Goal: Information Seeking & Learning: Check status

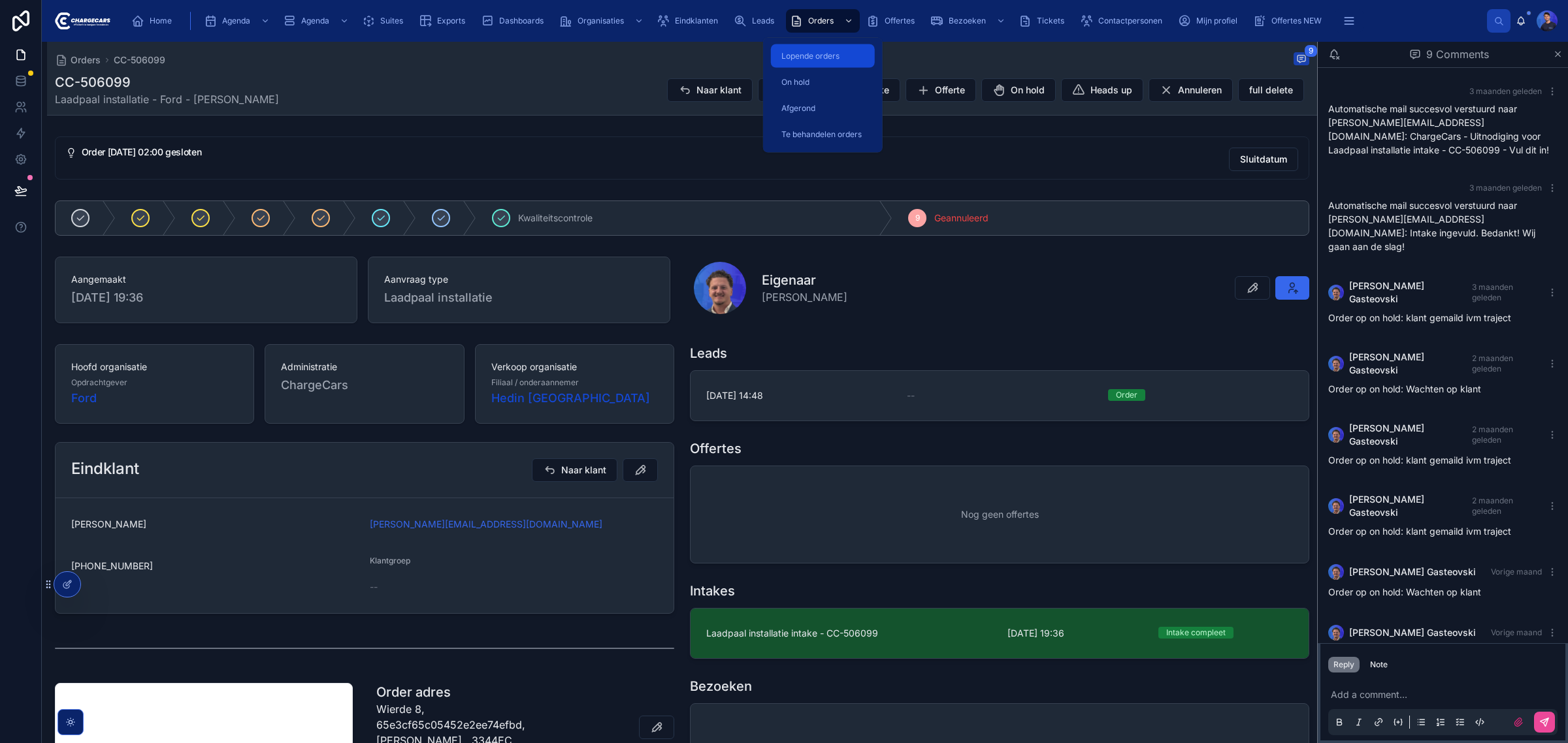
click at [823, 60] on span "Lopende orders" at bounding box center [810, 56] width 58 height 10
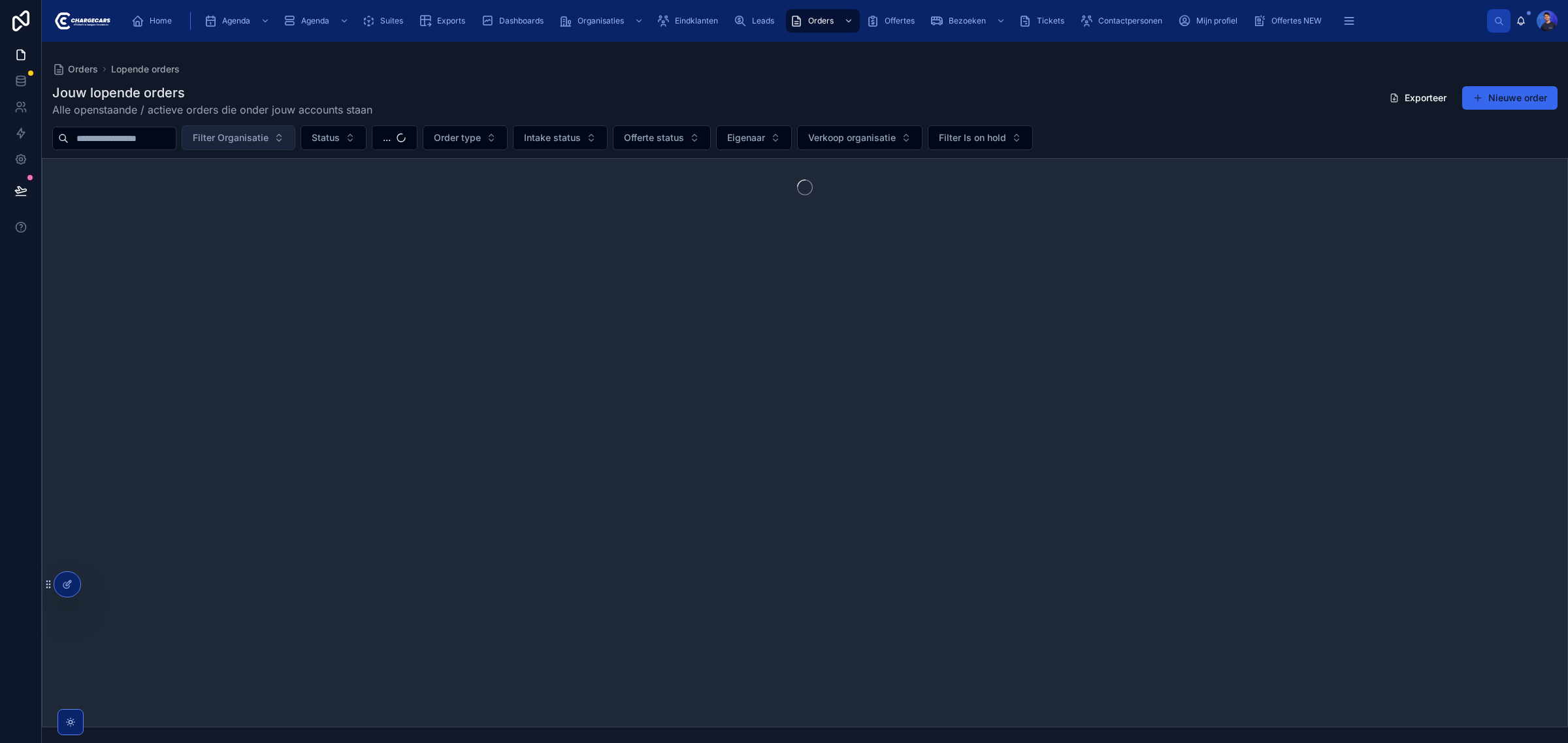
click at [268, 137] on span "Filter Organisatie" at bounding box center [230, 137] width 75 height 13
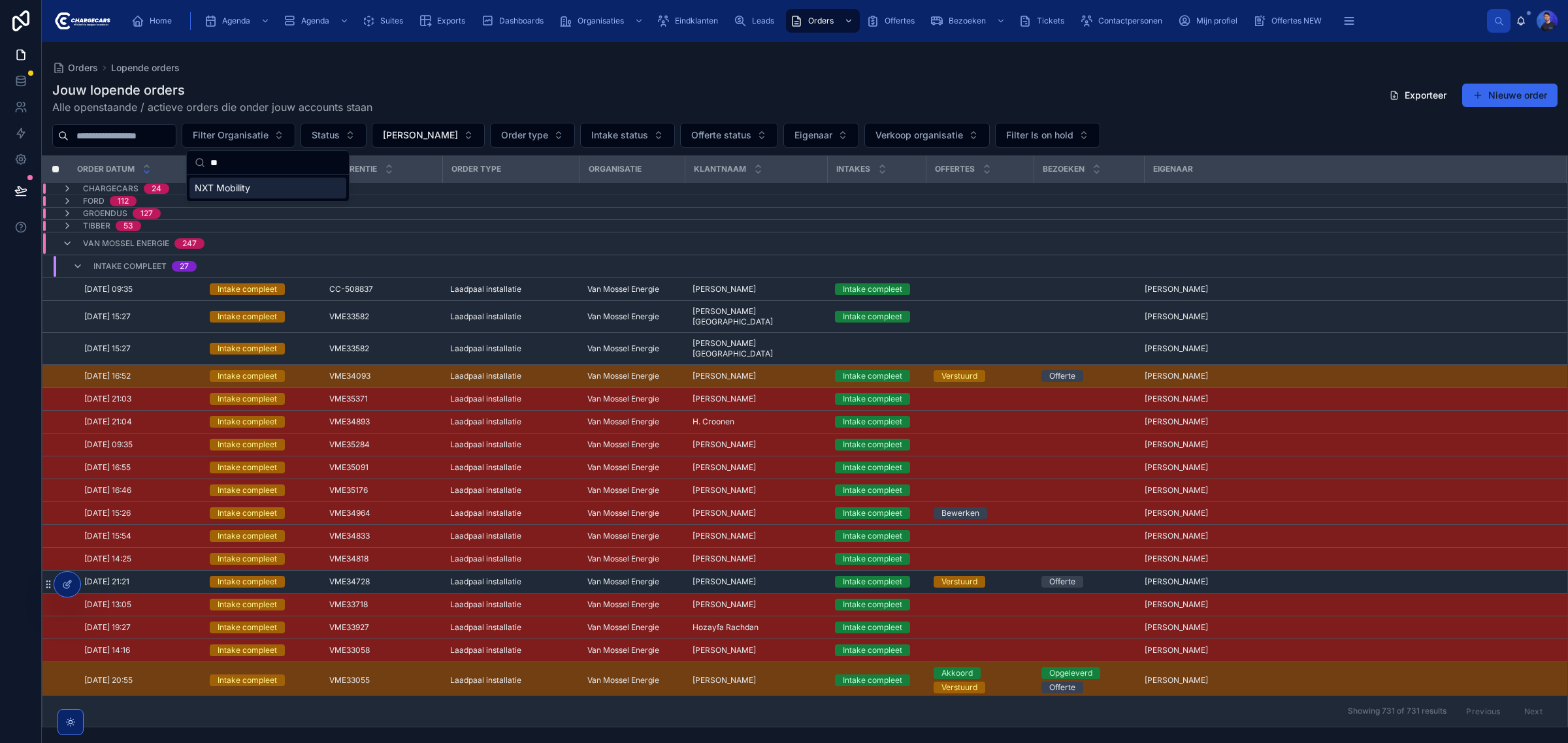
type input "**"
click at [259, 191] on div "NXT Mobility" at bounding box center [267, 188] width 156 height 21
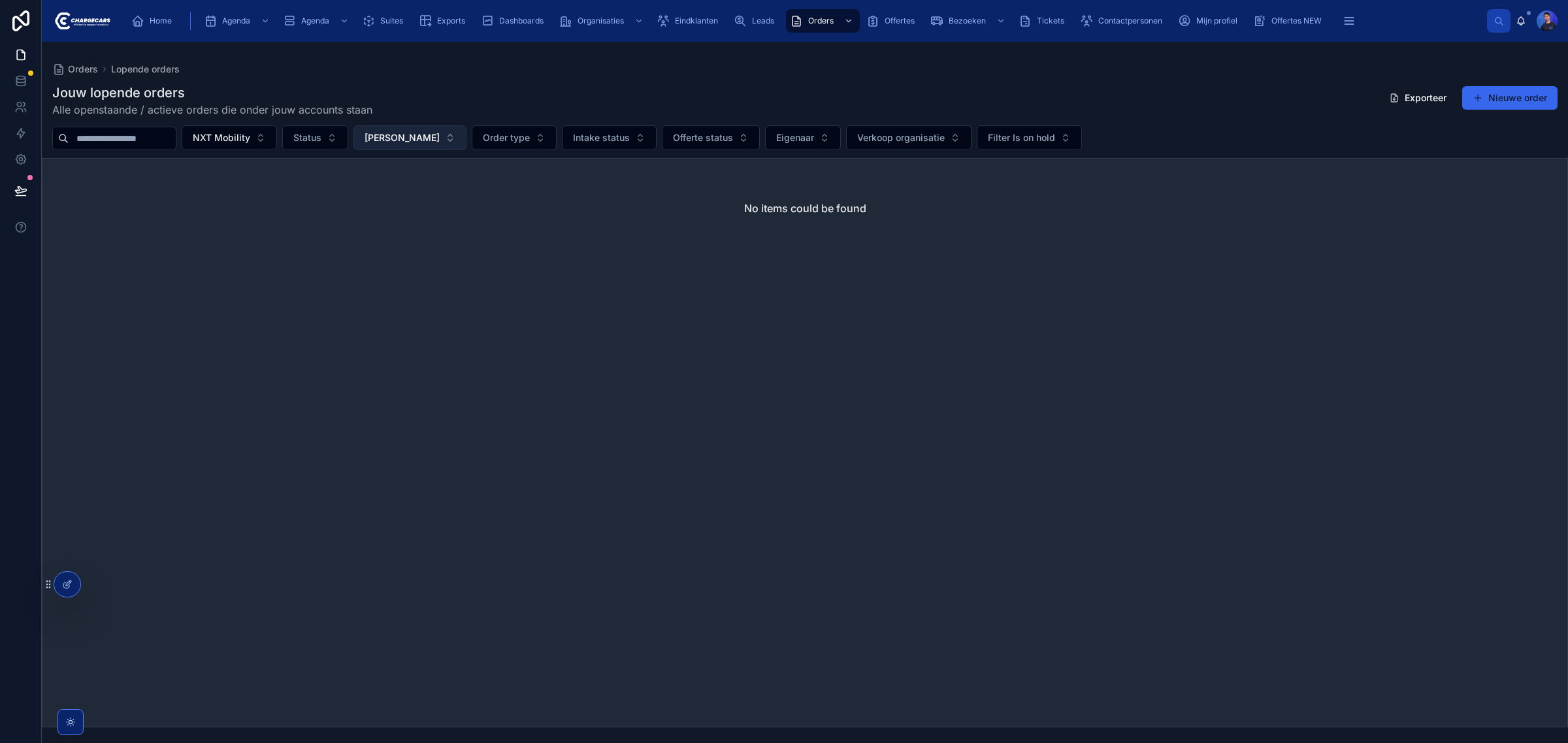
click at [466, 144] on button "[PERSON_NAME]" at bounding box center [410, 137] width 113 height 25
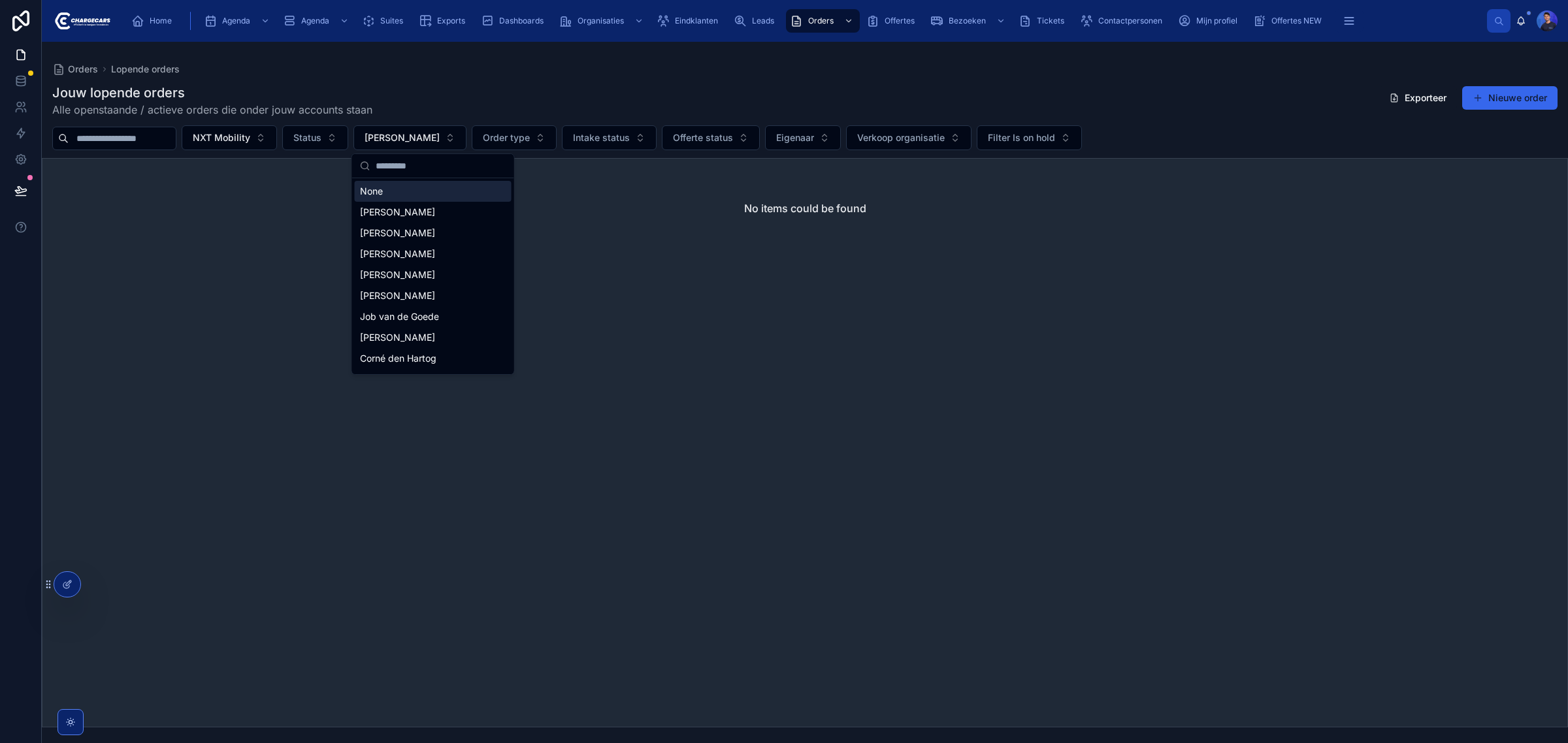
click at [418, 191] on div "None" at bounding box center [433, 191] width 156 height 21
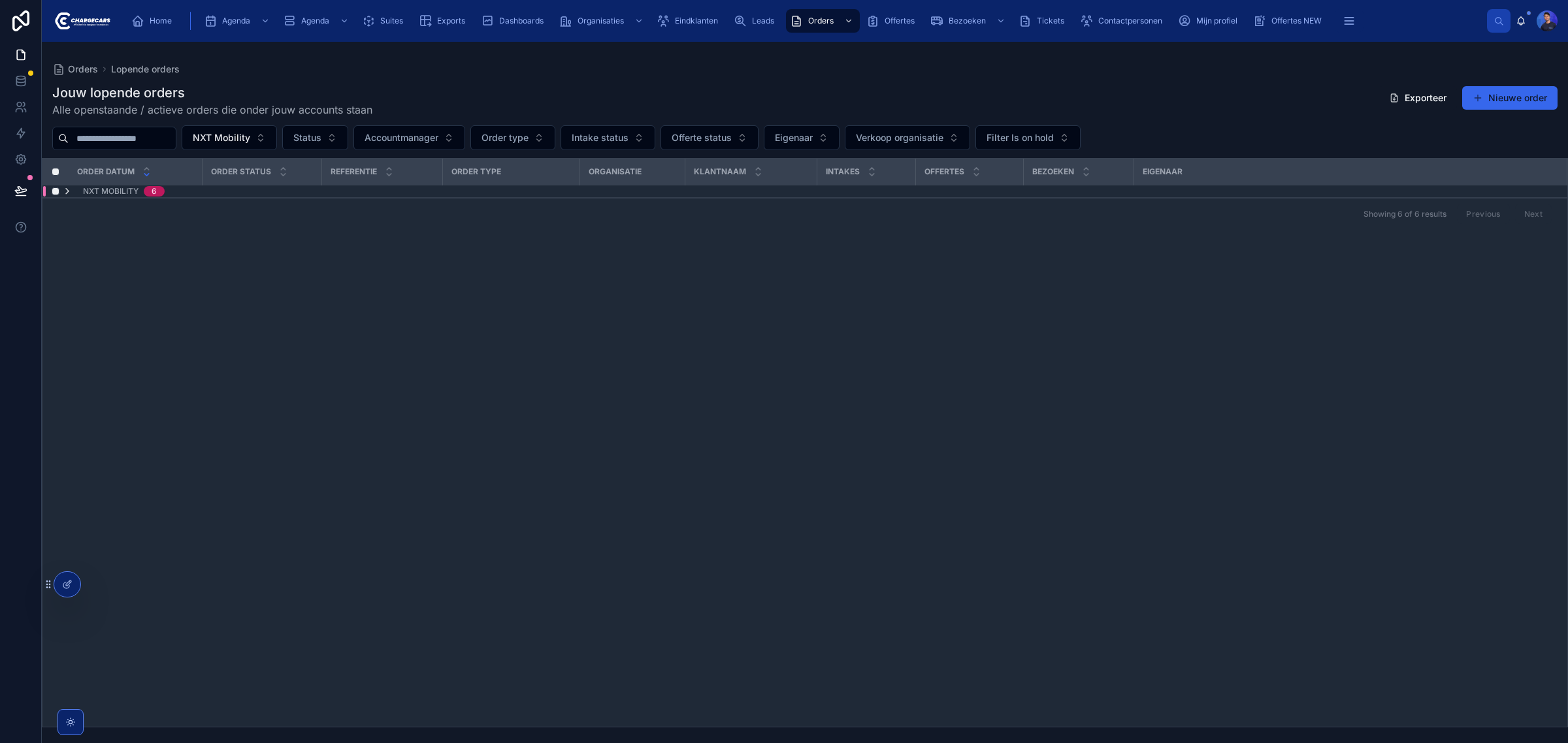
click at [68, 189] on icon at bounding box center [67, 191] width 10 height 10
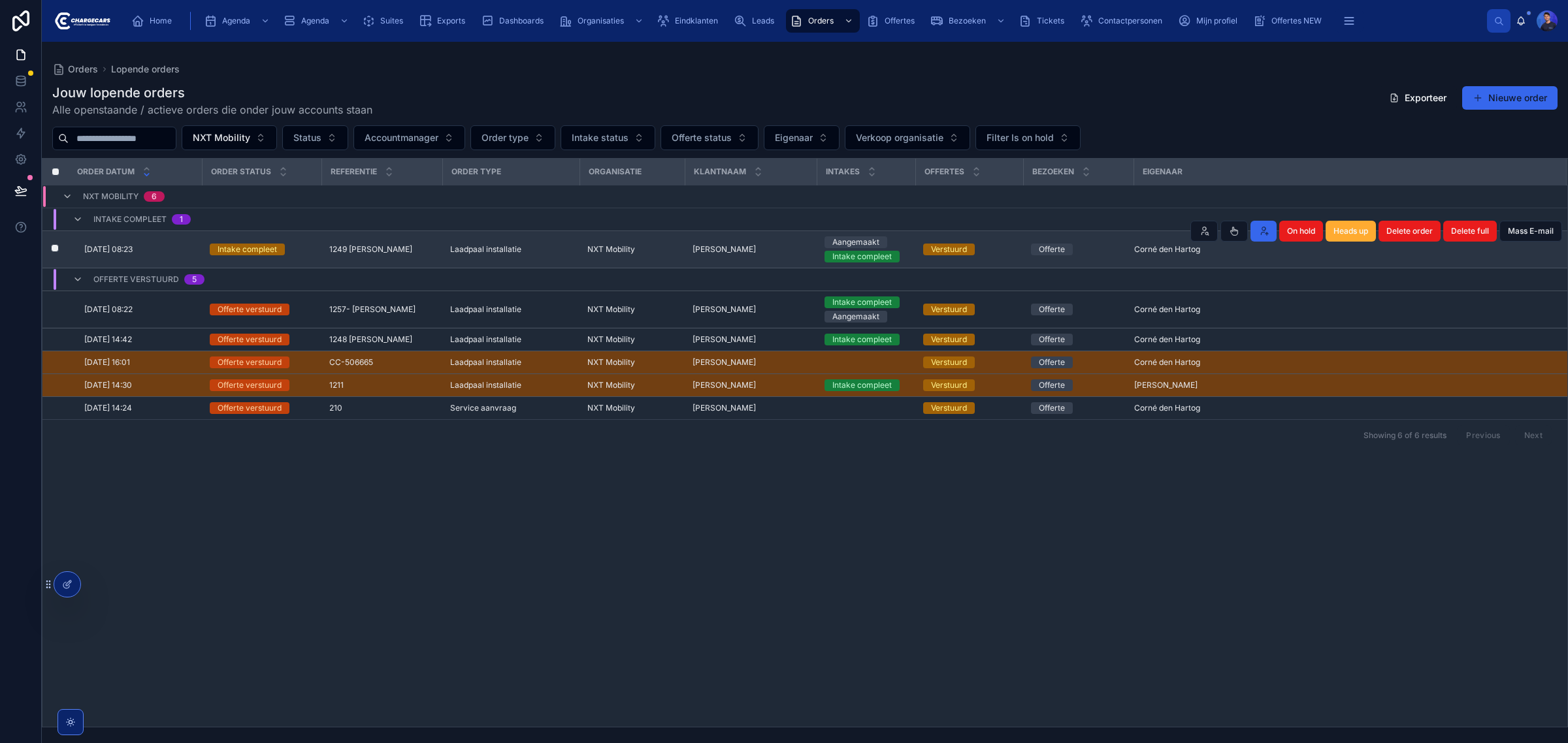
click at [402, 247] on span "1249 [PERSON_NAME]" at bounding box center [370, 249] width 83 height 10
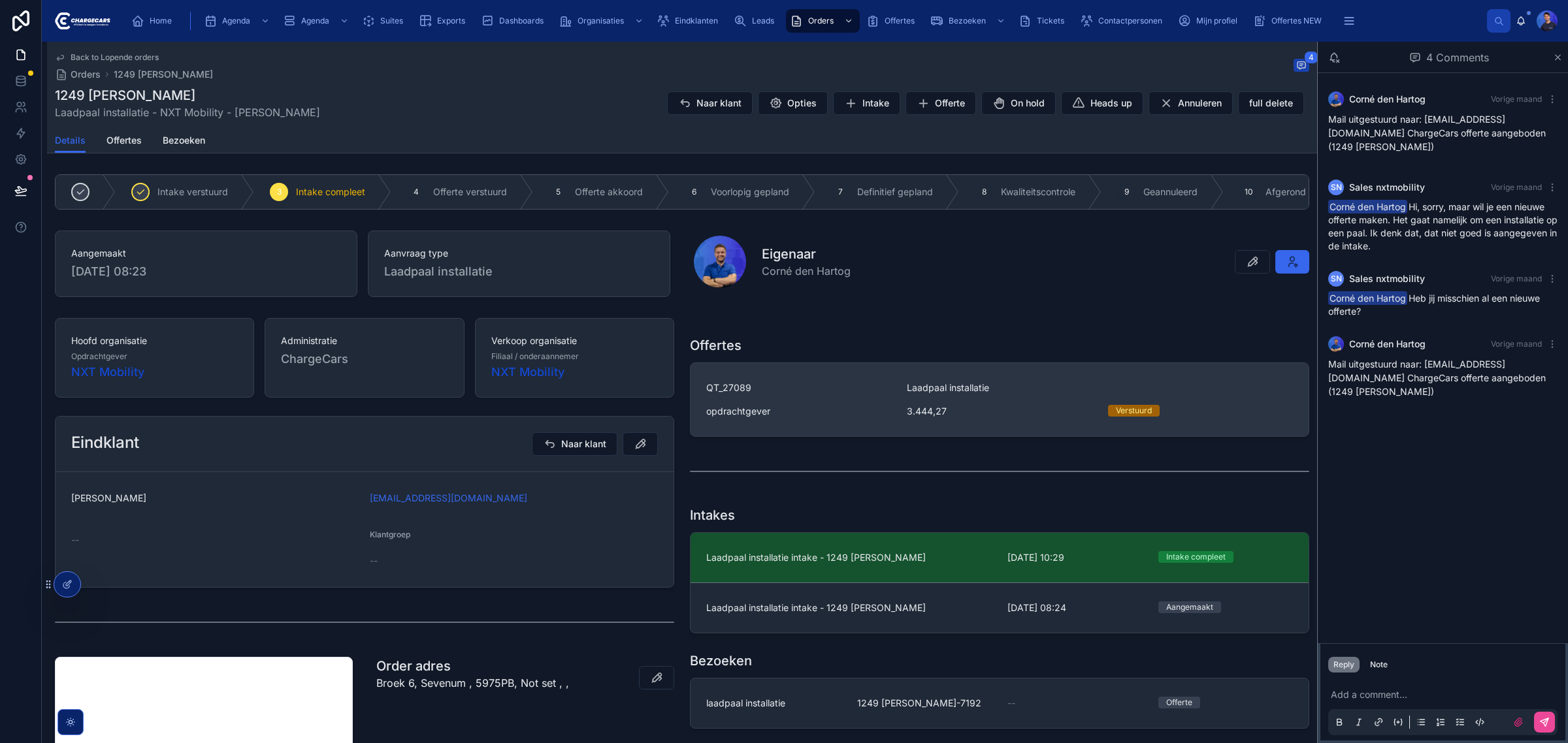
click at [1006, 418] on span "3.444,27" at bounding box center [998, 411] width 185 height 13
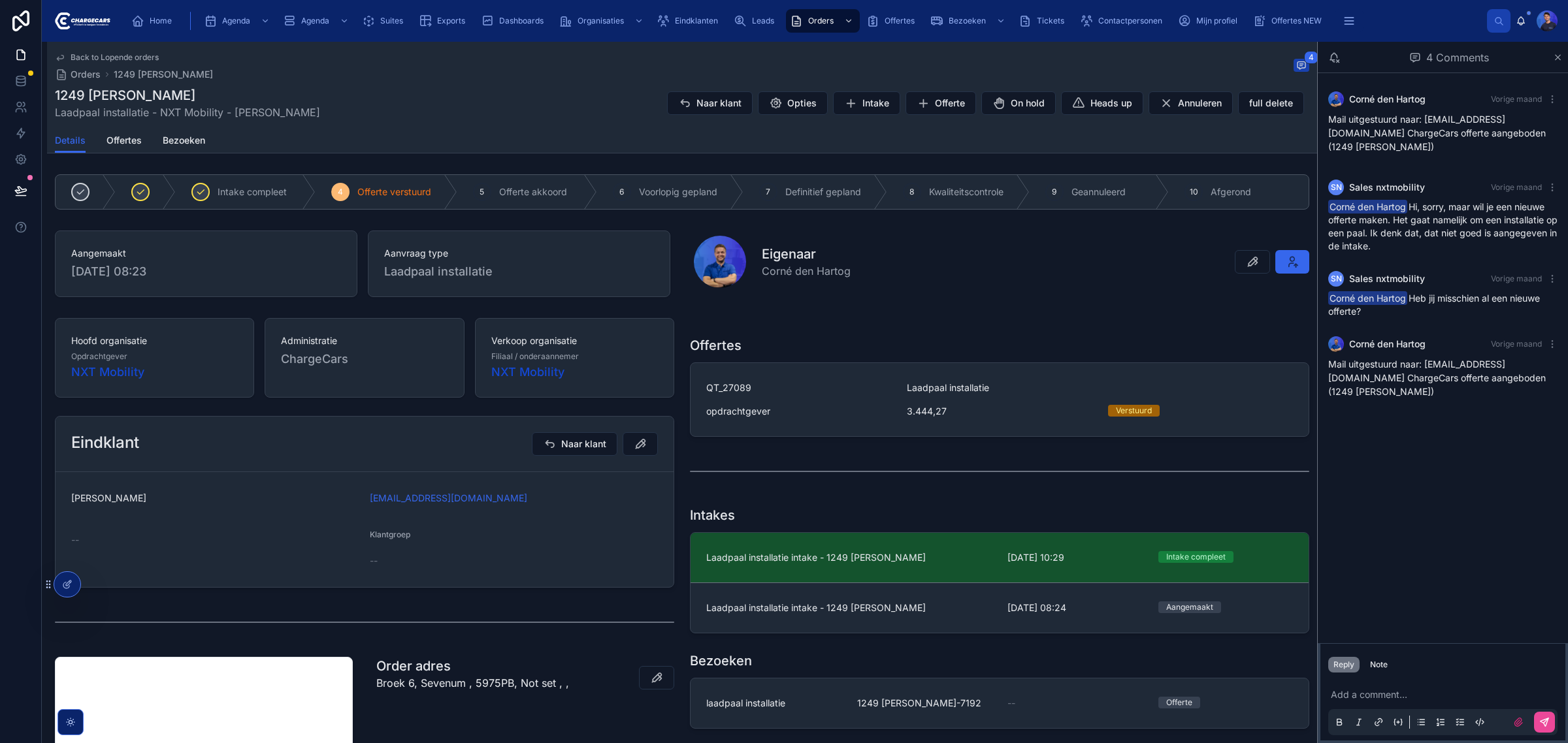
click at [662, 214] on div "Intake compleet 4 Offerte verstuurd 5 Offerte akkoord 6 Voorlopig gepland 7 Def…" at bounding box center [682, 192] width 1270 height 46
click at [736, 56] on div "Back to Lopende orders Orders 1249 [PERSON_NAME] 4" at bounding box center [682, 67] width 1254 height 29
